Goal: Task Accomplishment & Management: Manage account settings

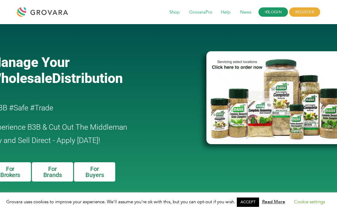
click at [272, 14] on link "LOGIN" at bounding box center [274, 12] width 30 height 9
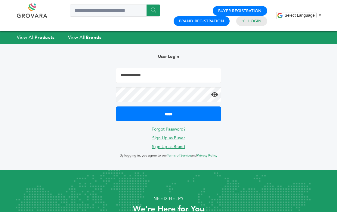
click at [160, 70] on input "Email Address" at bounding box center [168, 75] width 105 height 15
type input "**********"
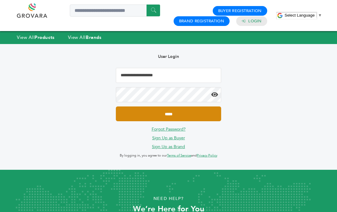
click at [179, 110] on input "*****" at bounding box center [168, 113] width 105 height 15
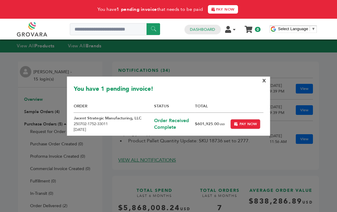
click at [263, 83] on span "X" at bounding box center [265, 80] width 4 height 7
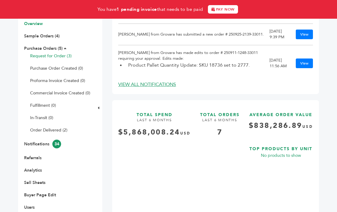
scroll to position [105, 0]
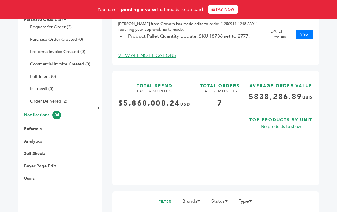
click at [42, 117] on link "Notifications 34" at bounding box center [42, 115] width 37 height 6
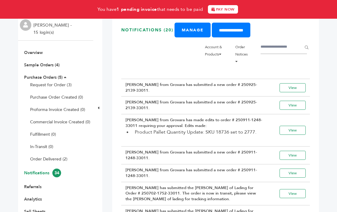
scroll to position [51, 0]
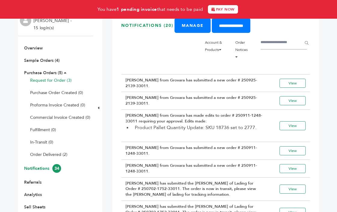
click at [56, 80] on link "Request for Order (3)" at bounding box center [51, 80] width 42 height 6
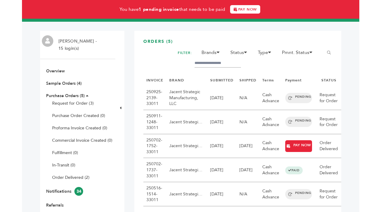
scroll to position [32, 0]
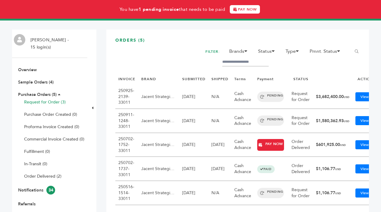
click at [47, 99] on link "Request for Order (3)" at bounding box center [45, 102] width 42 height 6
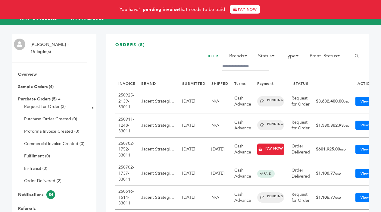
scroll to position [53, 0]
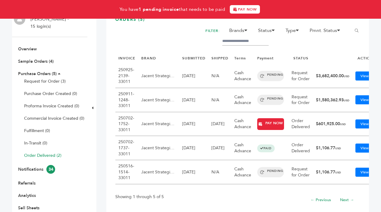
click at [44, 153] on link "Order Delivered (2)" at bounding box center [42, 155] width 37 height 6
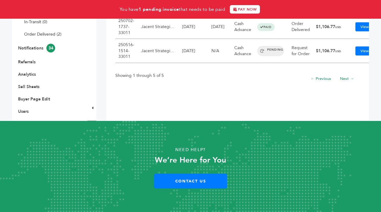
scroll to position [171, 0]
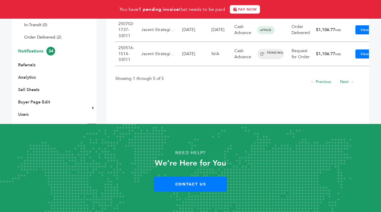
click at [25, 52] on link "Notifications 34" at bounding box center [36, 51] width 37 height 6
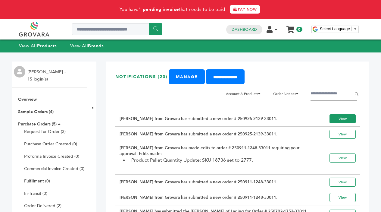
click at [346, 117] on link "View" at bounding box center [343, 118] width 26 height 9
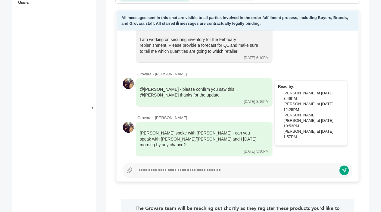
scroll to position [280, 0]
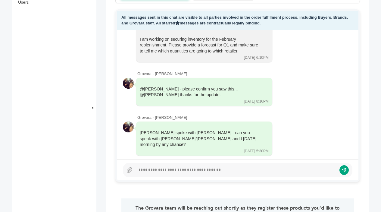
click at [189, 174] on div at bounding box center [238, 170] width 230 height 14
paste div
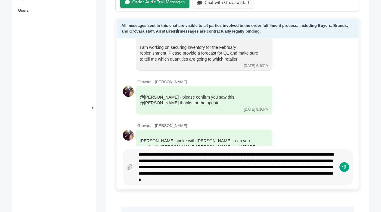
scroll to position [285, 0]
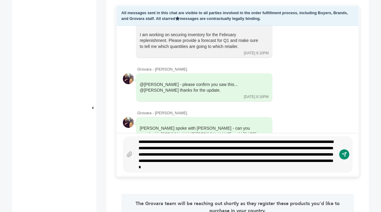
click at [343, 155] on icon "submit" at bounding box center [344, 154] width 5 height 5
